Goal: Navigation & Orientation: Find specific page/section

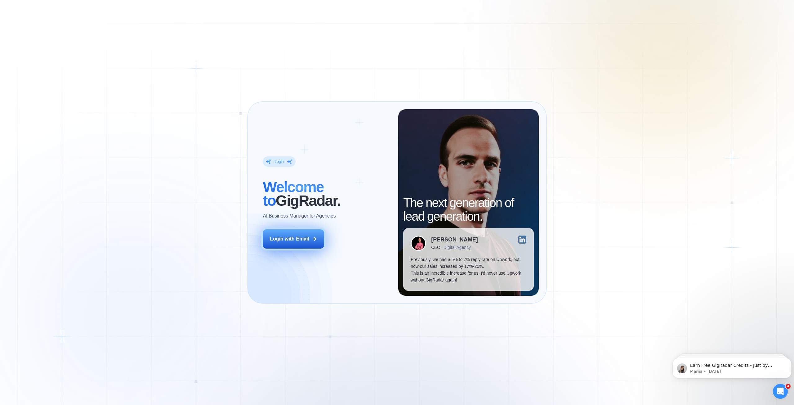
click at [303, 240] on div "Login with Email" at bounding box center [289, 239] width 39 height 7
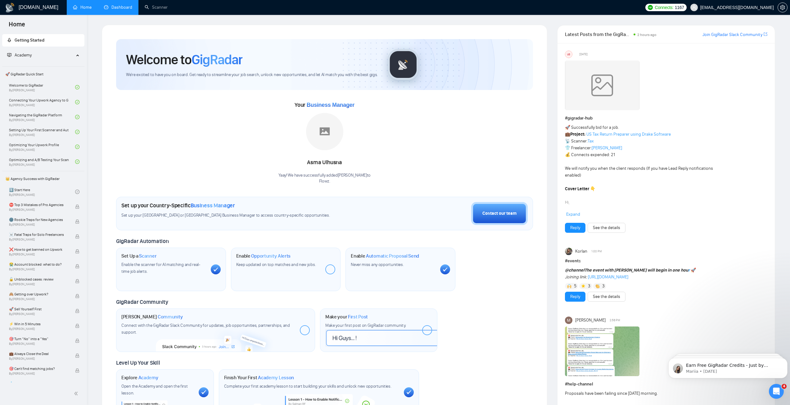
click at [118, 7] on link "Dashboard" at bounding box center [118, 7] width 28 height 5
